Goal: Information Seeking & Learning: Understand process/instructions

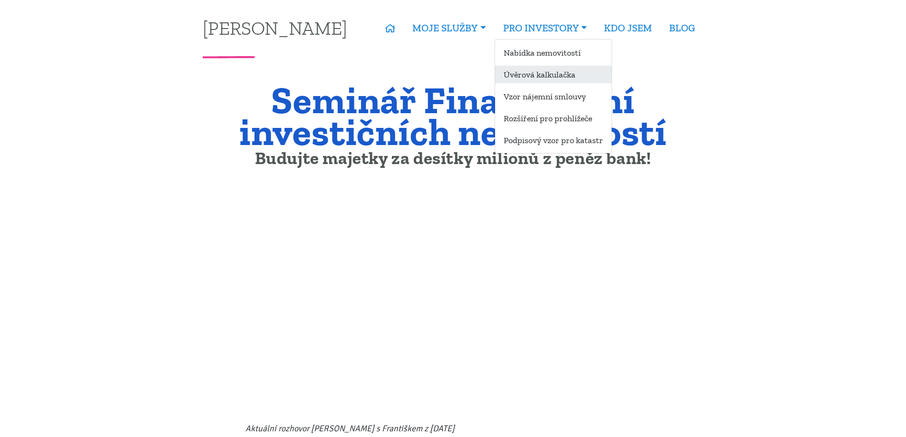
click at [540, 72] on link "Úvěrová kalkulačka" at bounding box center [553, 75] width 117 height 18
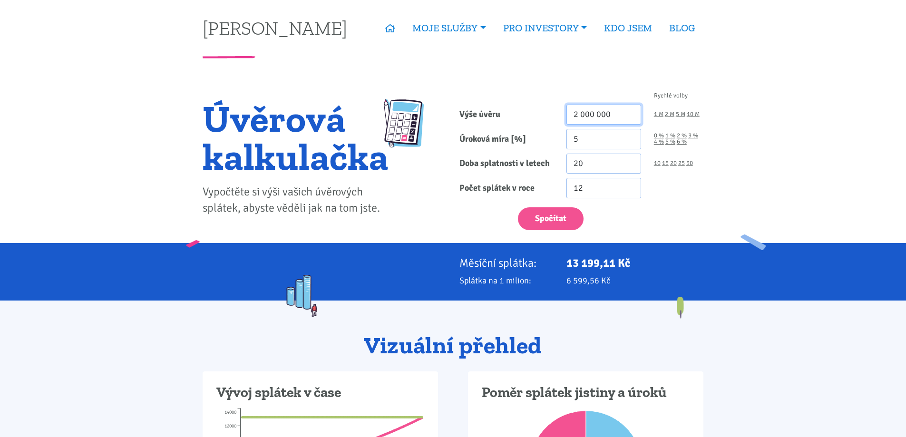
drag, startPoint x: 621, startPoint y: 113, endPoint x: 531, endPoint y: 99, distance: 91.9
click at [531, 99] on form "Rychlé volby Výše úvěru 2 000 000 1 M 2 M 5 M 10 M Úroková míra [%] 5 0 % 1 % 20" at bounding box center [582, 162] width 244 height 138
click at [581, 140] on input "5" at bounding box center [604, 139] width 75 height 20
type input "4.09"
click at [632, 161] on input "21" at bounding box center [604, 164] width 75 height 20
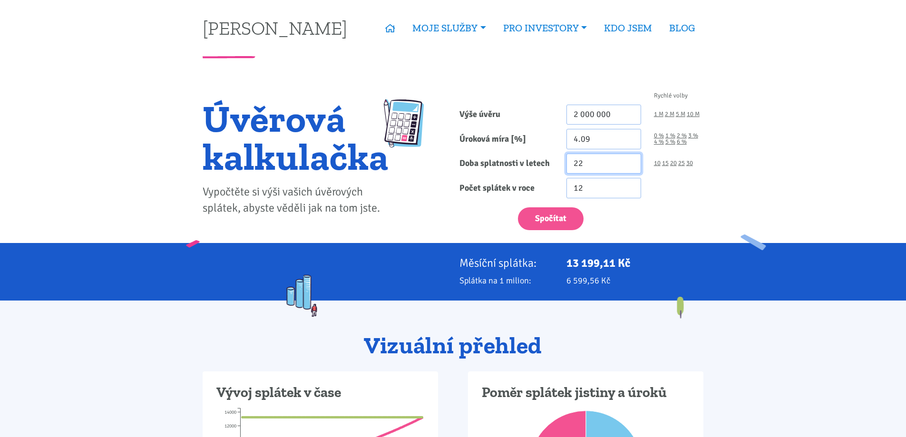
click at [632, 161] on input "22" at bounding box center [604, 164] width 75 height 20
click at [632, 161] on input "23" at bounding box center [604, 164] width 75 height 20
click at [632, 161] on input "24" at bounding box center [604, 164] width 75 height 20
click at [631, 161] on input "25" at bounding box center [604, 164] width 75 height 20
click at [631, 161] on input "26" at bounding box center [604, 164] width 75 height 20
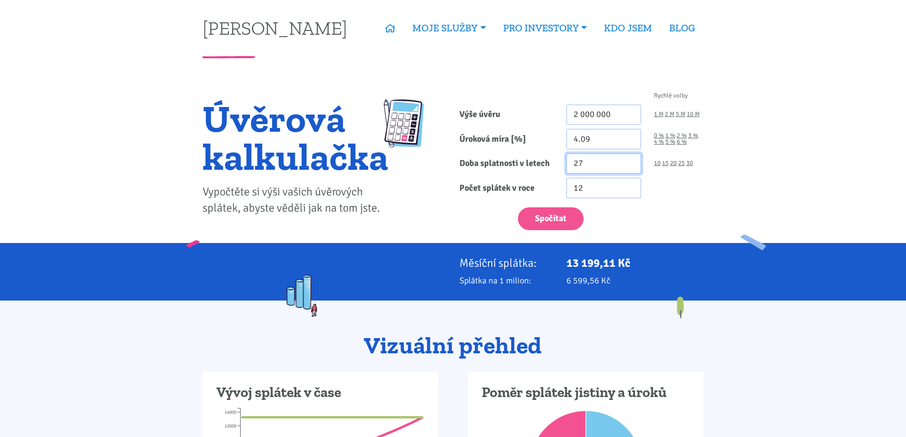
click at [631, 161] on input "27" at bounding box center [604, 164] width 75 height 20
click at [631, 161] on input "28" at bounding box center [604, 164] width 75 height 20
click at [631, 161] on input "29" at bounding box center [604, 164] width 75 height 20
type input "30"
click at [631, 161] on input "30" at bounding box center [604, 164] width 75 height 20
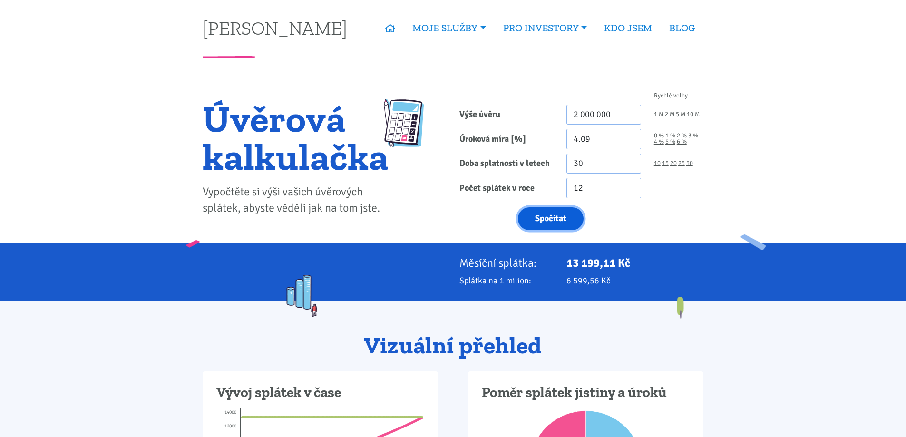
click at [571, 222] on button "Spočítat" at bounding box center [551, 218] width 66 height 23
type input "2000000"
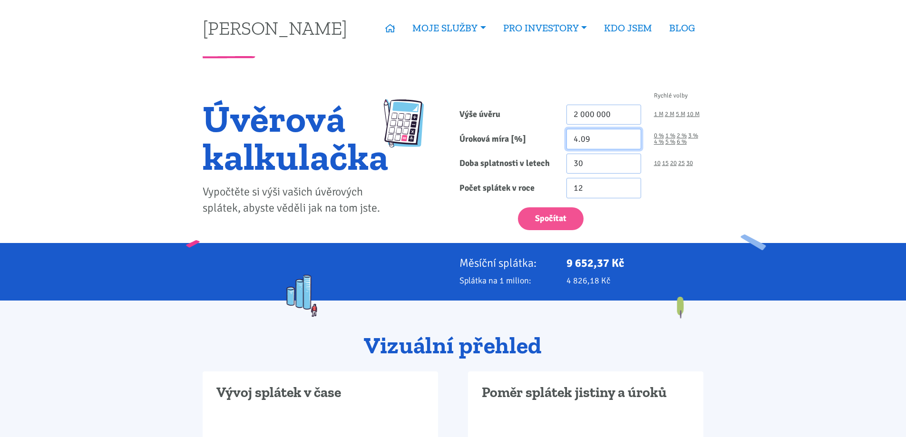
drag, startPoint x: 577, startPoint y: 138, endPoint x: 553, endPoint y: 139, distance: 24.3
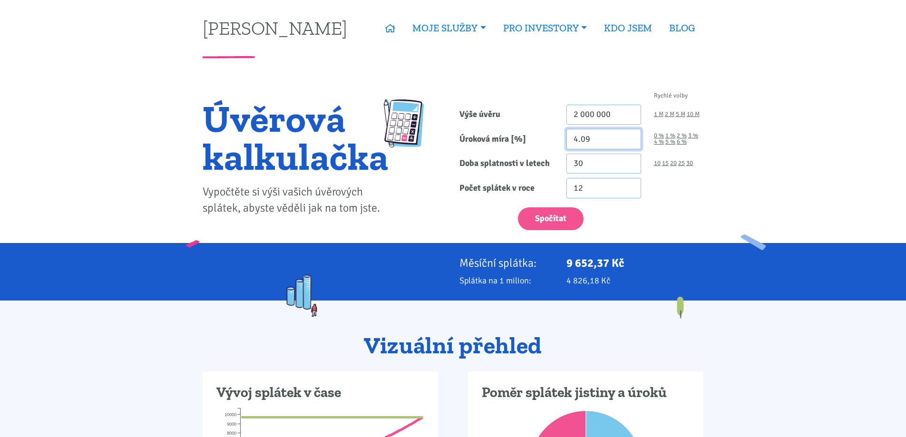
click at [559, 139] on div "Úroková míra [%] 4.09 0 % 1 % 2 % 3 % 4 % 5 % 6 %" at bounding box center [581, 139] width 257 height 20
type input "5.09"
click at [518, 207] on button "Spočítat" at bounding box center [551, 218] width 66 height 23
type input "2000000"
drag, startPoint x: 116, startPoint y: 112, endPoint x: 137, endPoint y: -37, distance: 150.9
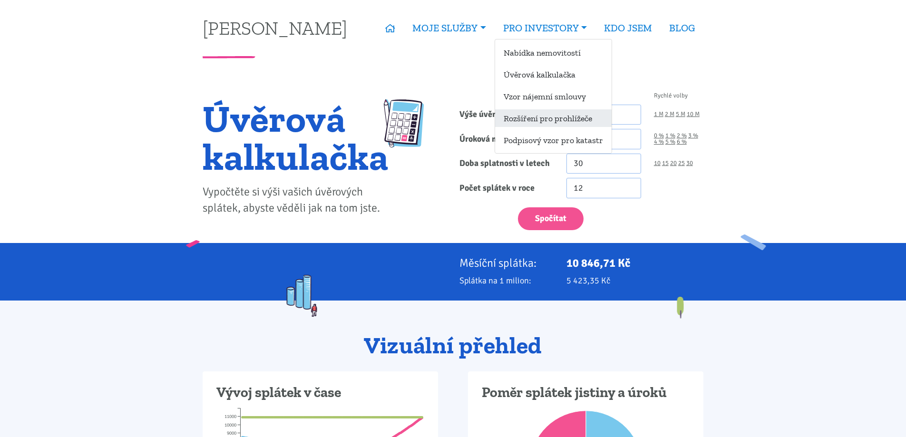
click at [549, 117] on link "Rozšíření pro prohlížeče" at bounding box center [553, 118] width 117 height 18
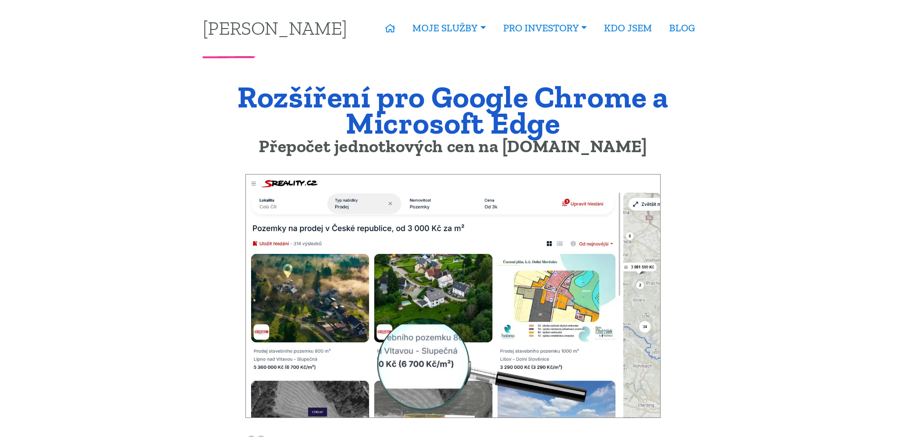
drag, startPoint x: 94, startPoint y: 130, endPoint x: 107, endPoint y: 44, distance: 87.2
click at [261, 25] on link "[PERSON_NAME]" at bounding box center [275, 28] width 145 height 19
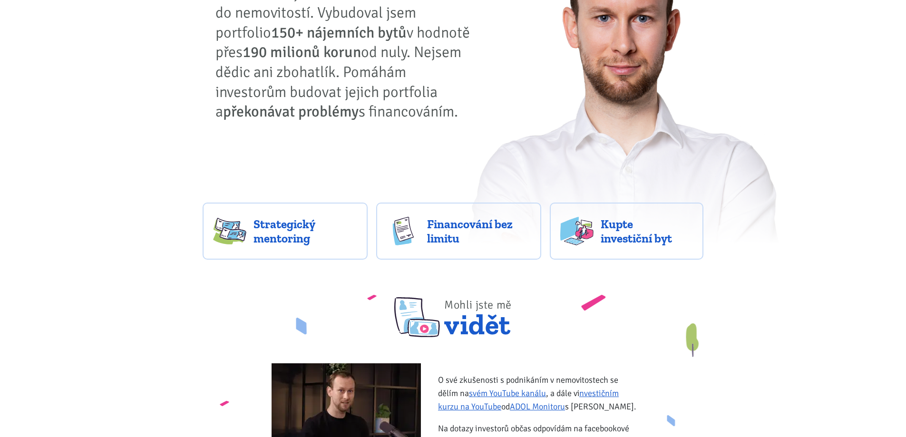
scroll to position [143, 0]
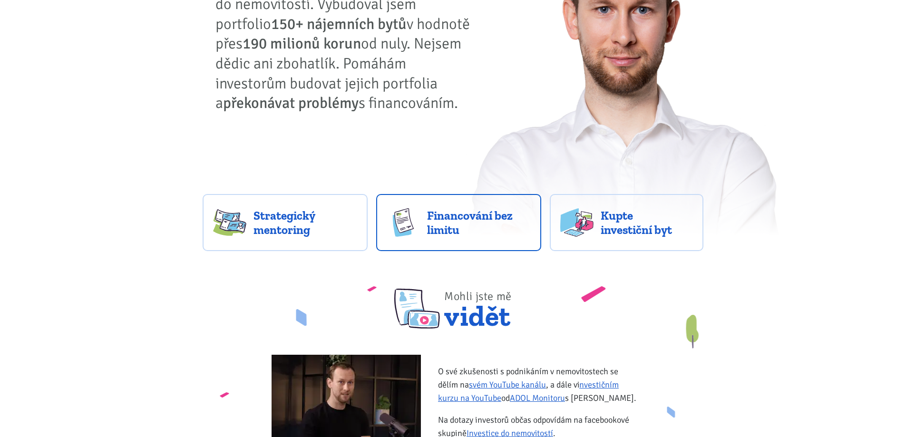
click at [401, 241] on link "Financování bez limitu" at bounding box center [458, 222] width 165 height 57
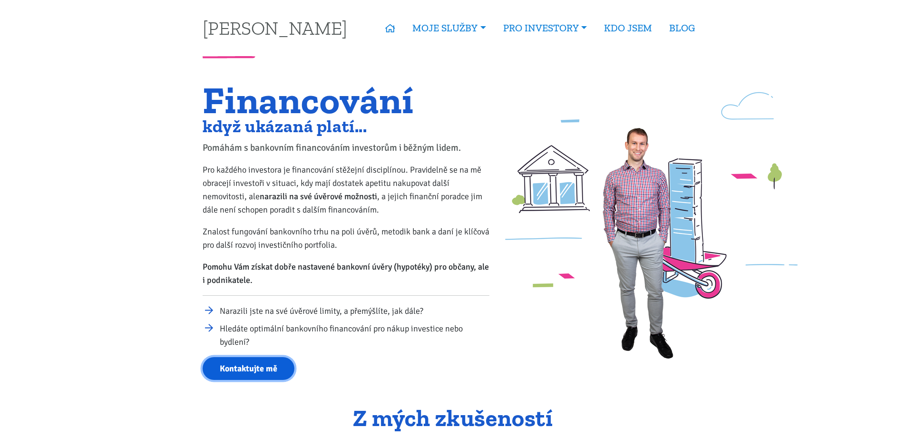
click at [252, 362] on link "Kontaktujte mě" at bounding box center [249, 368] width 92 height 23
drag, startPoint x: 227, startPoint y: 267, endPoint x: 234, endPoint y: 110, distance: 157.6
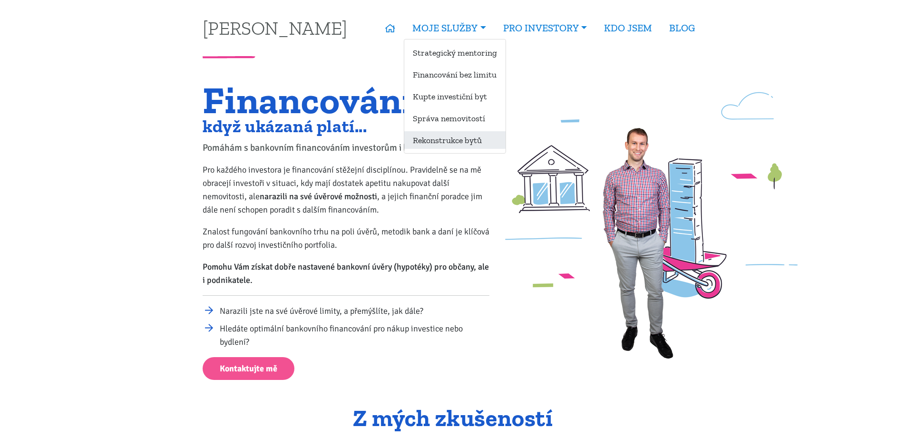
click at [430, 138] on link "Rekonstrukce bytů" at bounding box center [454, 140] width 101 height 18
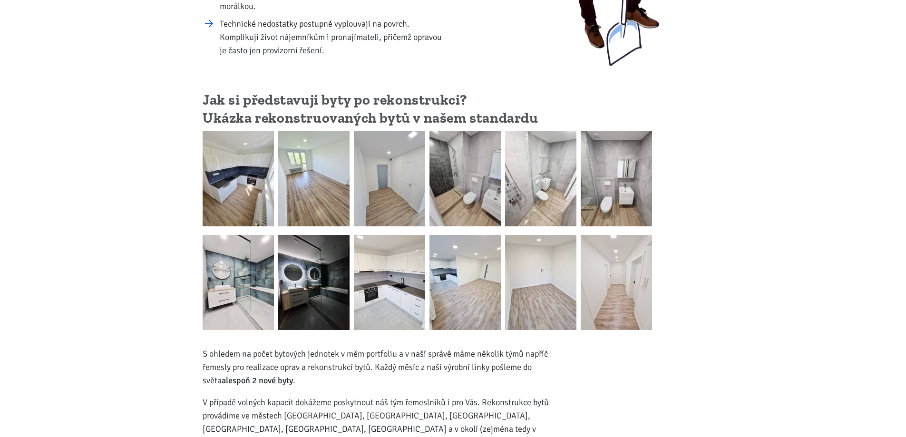
scroll to position [238, 0]
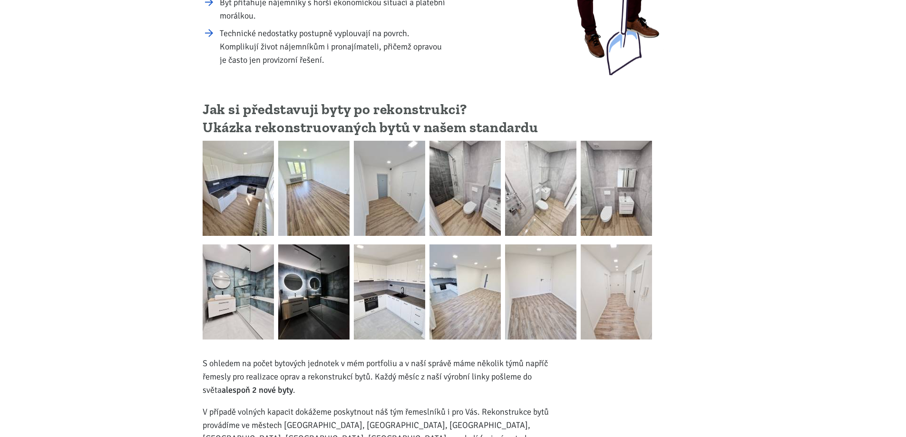
click at [237, 191] on img at bounding box center [238, 188] width 71 height 95
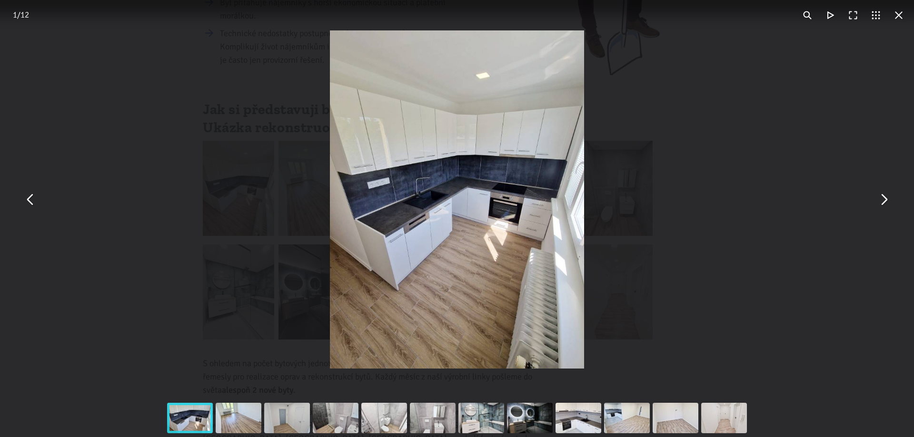
click at [239, 411] on div "You can close this modal content with the ESC key" at bounding box center [238, 418] width 49 height 38
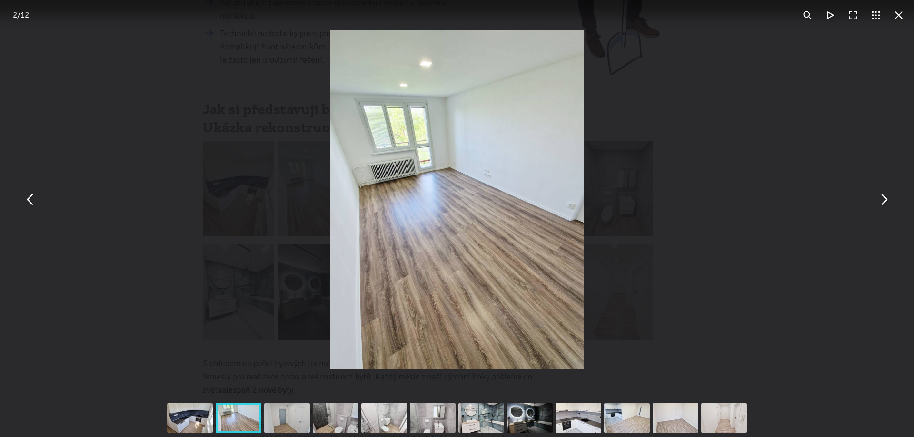
click at [283, 421] on div "You can close this modal content with the ESC key" at bounding box center [287, 418] width 49 height 38
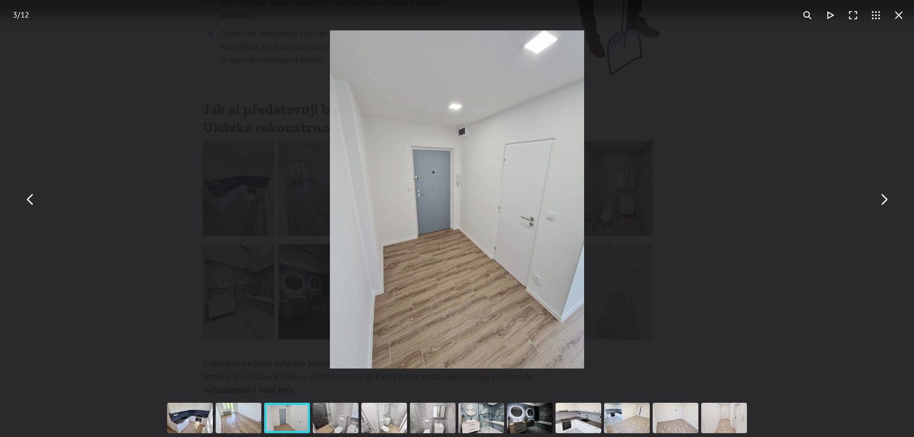
click at [331, 413] on div "You can close this modal content with the ESC key" at bounding box center [335, 418] width 49 height 38
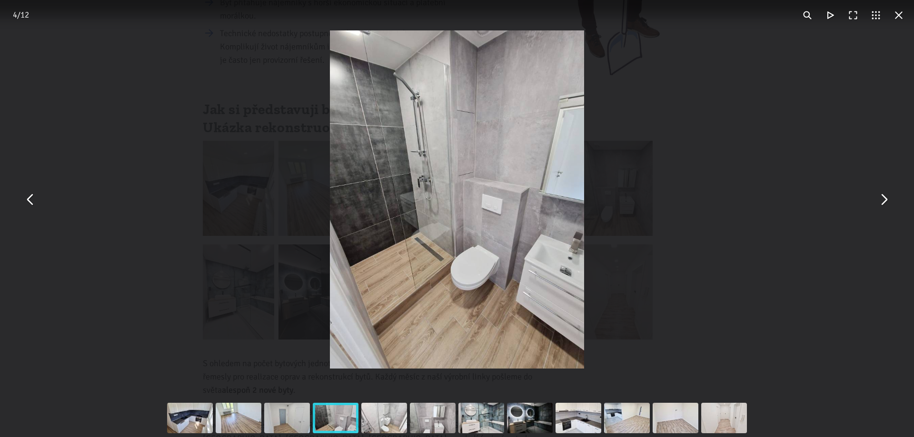
click at [387, 408] on div "You can close this modal content with the ESC key" at bounding box center [384, 418] width 49 height 38
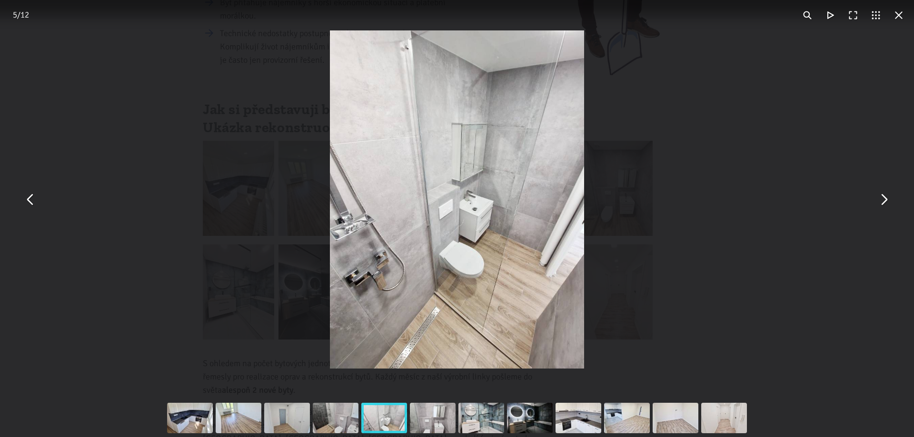
click at [433, 407] on div "You can close this modal content with the ESC key" at bounding box center [432, 418] width 49 height 38
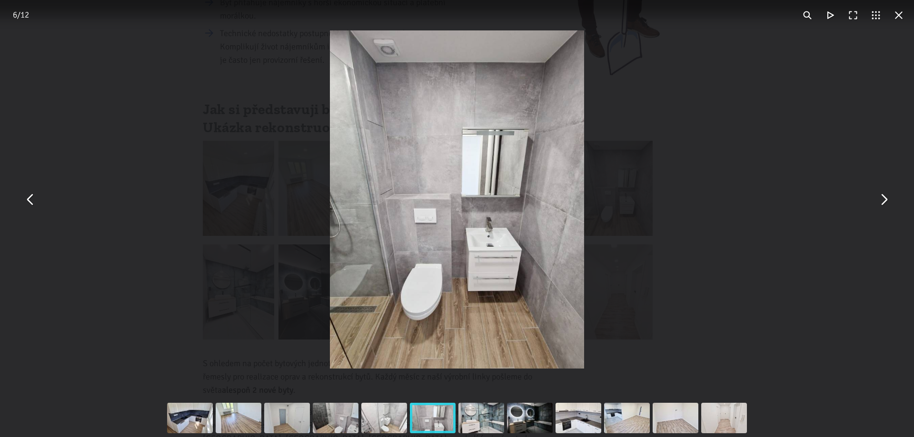
click at [478, 415] on div "You can close this modal content with the ESC key" at bounding box center [481, 418] width 49 height 38
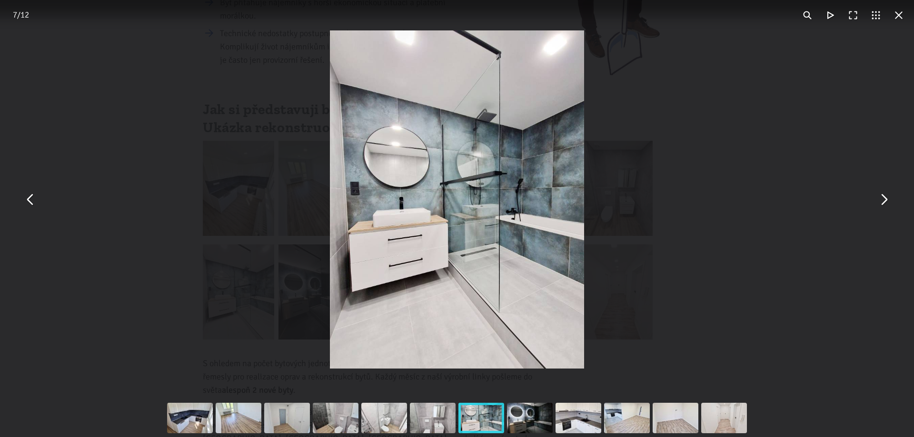
click at [529, 416] on div "You can close this modal content with the ESC key" at bounding box center [529, 418] width 49 height 38
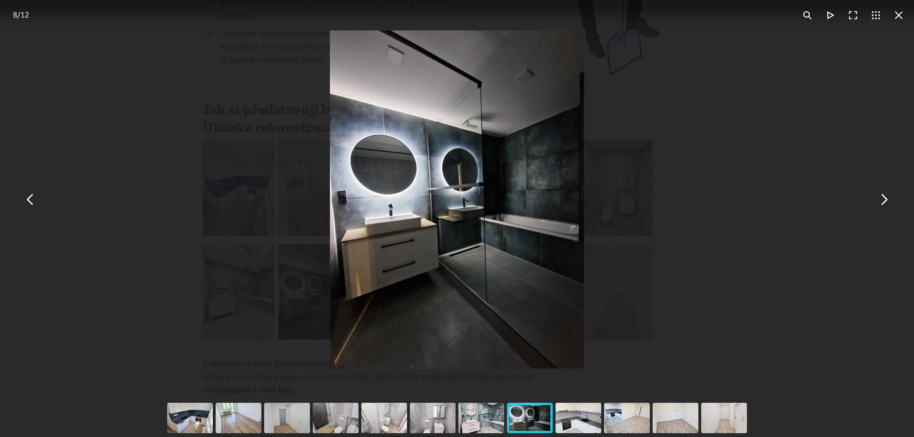
click at [567, 409] on div "You can close this modal content with the ESC key" at bounding box center [578, 418] width 49 height 38
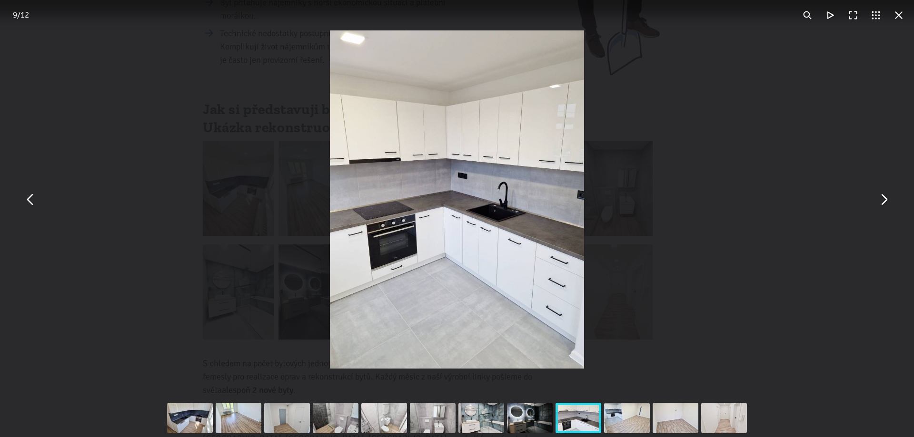
click at [605, 410] on div "You can close this modal content with the ESC key" at bounding box center [626, 418] width 49 height 38
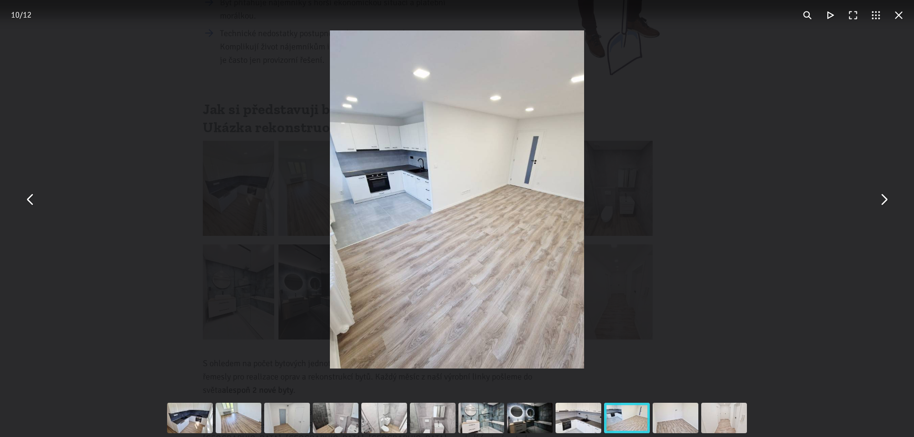
click at [633, 413] on div "You can close this modal content with the ESC key" at bounding box center [626, 418] width 49 height 38
drag, startPoint x: 678, startPoint y: 414, endPoint x: 684, endPoint y: 415, distance: 6.2
click at [679, 414] on div "You can close this modal content with the ESC key" at bounding box center [675, 418] width 49 height 38
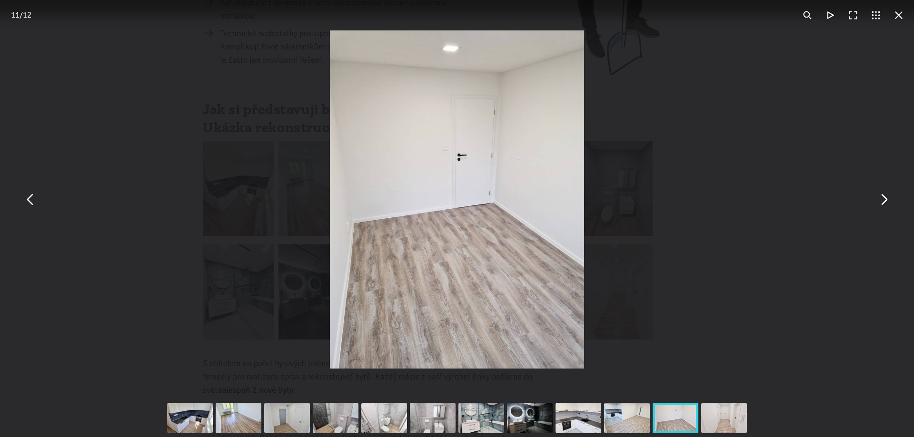
click at [712, 415] on div "You can close this modal content with the ESC key" at bounding box center [723, 418] width 49 height 38
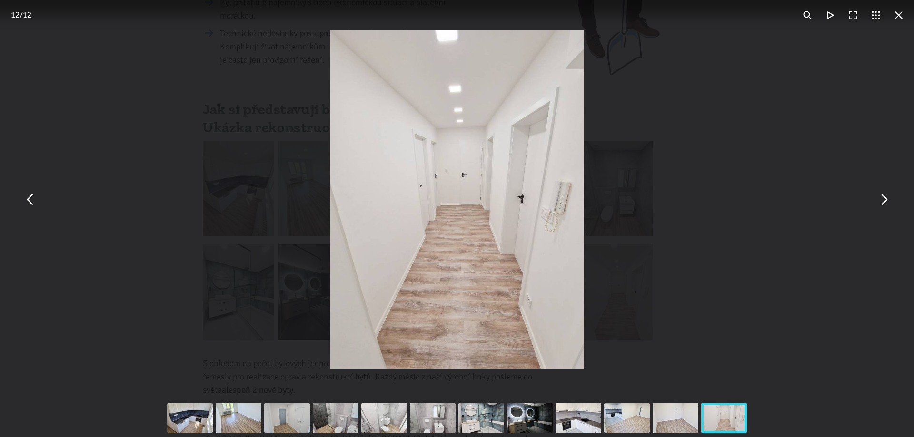
click at [772, 290] on div "You can close this modal content with the ESC key" at bounding box center [457, 199] width 914 height 399
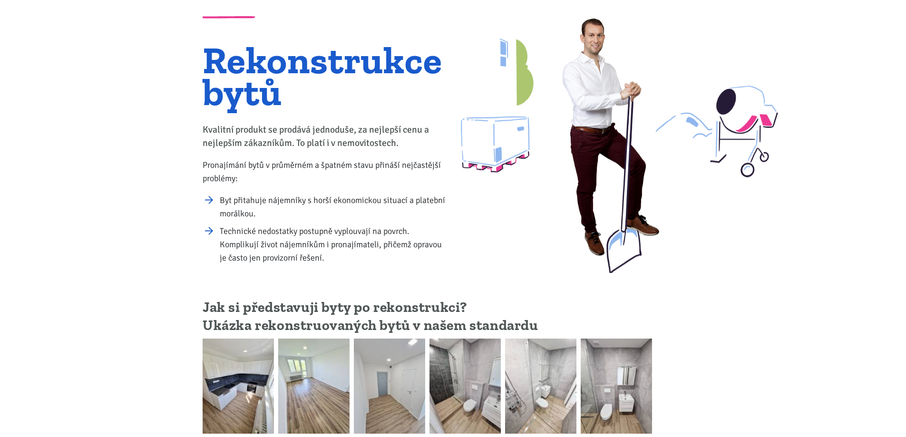
scroll to position [0, 0]
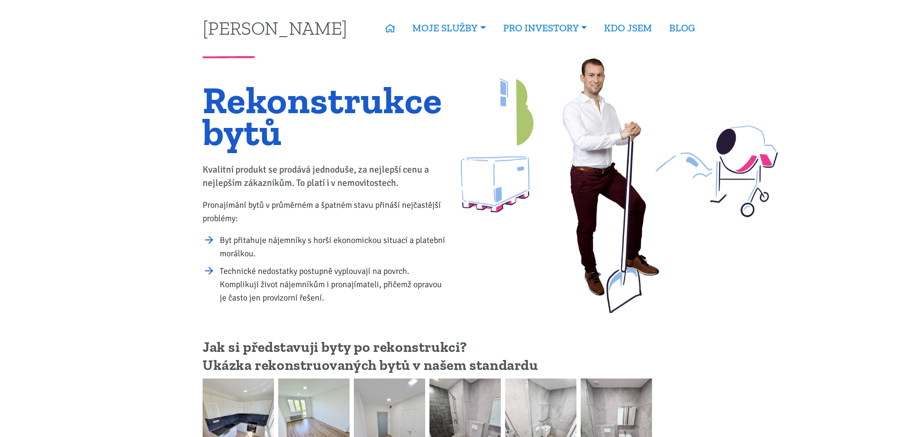
drag, startPoint x: 244, startPoint y: 187, endPoint x: 236, endPoint y: 88, distance: 98.8
